Goal: Task Accomplishment & Management: Use online tool/utility

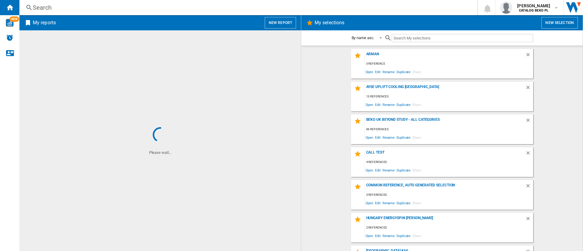
drag, startPoint x: 264, startPoint y: 21, endPoint x: 267, endPoint y: 29, distance: 8.6
click at [265, 21] on span "My reports New report" at bounding box center [160, 23] width 272 height 12
click at [275, 21] on button "New report" at bounding box center [280, 23] width 31 height 12
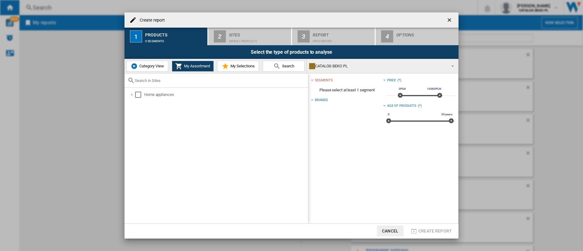
click at [151, 63] on button "Category View" at bounding box center [147, 66] width 42 height 11
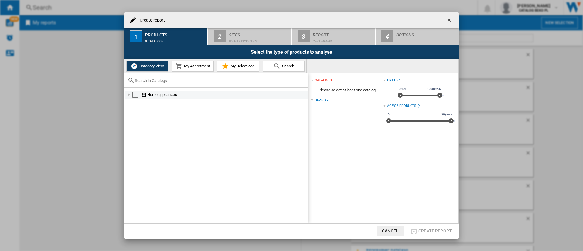
click at [126, 95] on div at bounding box center [129, 95] width 6 height 6
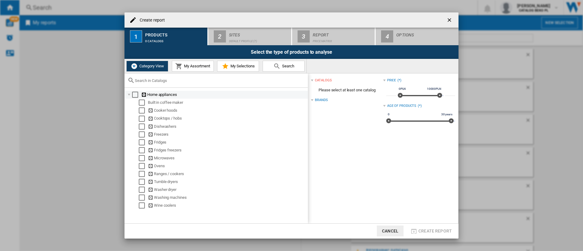
click at [128, 94] on div at bounding box center [129, 95] width 6 height 6
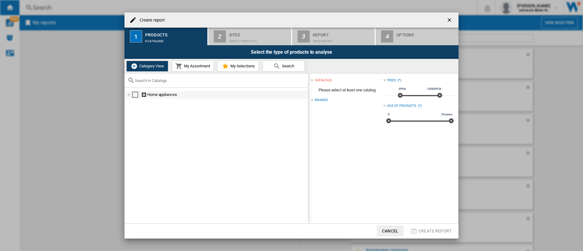
click at [128, 94] on div at bounding box center [129, 95] width 6 height 6
